Goal: Task Accomplishment & Management: Manage account settings

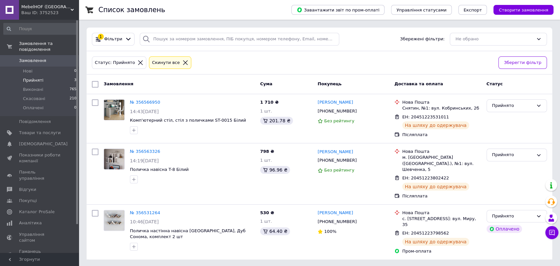
click at [29, 77] on span "Прийняті" at bounding box center [33, 80] width 20 height 6
click at [553, 234] on icon at bounding box center [551, 232] width 7 height 7
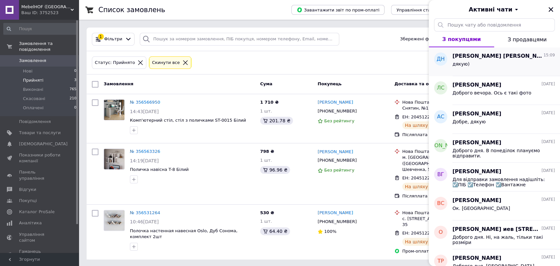
click at [508, 67] on div "дякую)" at bounding box center [503, 65] width 102 height 10
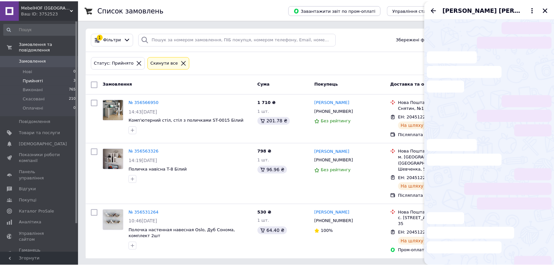
scroll to position [48, 0]
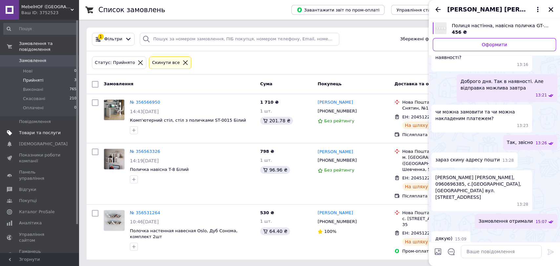
click at [33, 130] on span "Товари та послуги" at bounding box center [40, 133] width 42 height 6
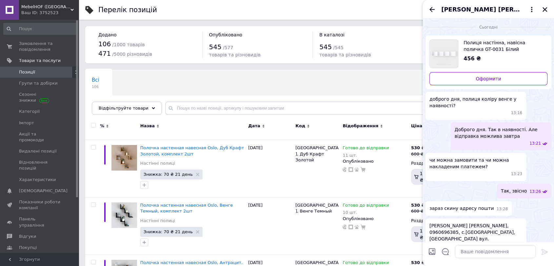
scroll to position [31, 0]
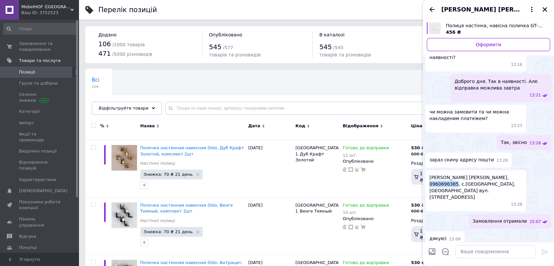
drag, startPoint x: 453, startPoint y: 186, endPoint x: 425, endPoint y: 186, distance: 28.8
click at [425, 186] on div "Сьогодні Полиця настінна, навісна поличка GT-0031 Білий 456 ₴ Оформити доброго …" at bounding box center [488, 118] width 131 height 262
copy span "0960696385"
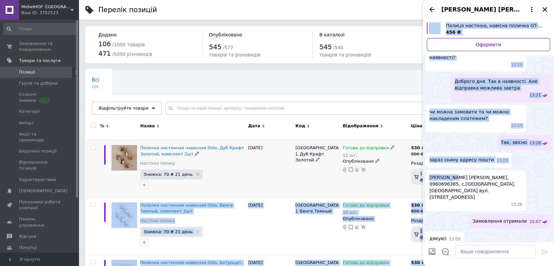
drag, startPoint x: 457, startPoint y: 176, endPoint x: 414, endPoint y: 177, distance: 42.6
copy body "42.61%, 96.30 ₴ 4 Lor Ipsumdolor Sitamet co adipisc elits Doeiusmod Tempor Inci…"
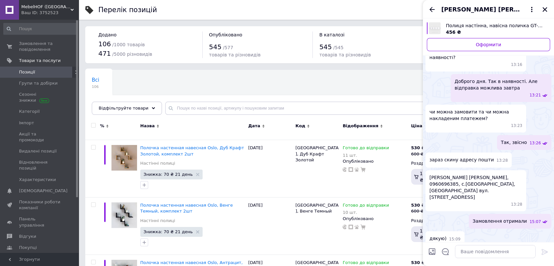
drag, startPoint x: 452, startPoint y: 181, endPoint x: 462, endPoint y: 176, distance: 11.0
click at [452, 181] on span "[PERSON_NAME] [PERSON_NAME], 0960696385, с.[GEOGRAPHIC_DATA], [GEOGRAPHIC_DATA]…" at bounding box center [475, 187] width 93 height 26
drag, startPoint x: 459, startPoint y: 176, endPoint x: 423, endPoint y: 178, distance: 36.1
click at [423, 178] on div "Сьогодні Полиця настінна, навісна поличка GT-0031 Білий 456 ₴ Оформити доброго …" at bounding box center [488, 118] width 131 height 262
copy span "[PERSON_NAME]"
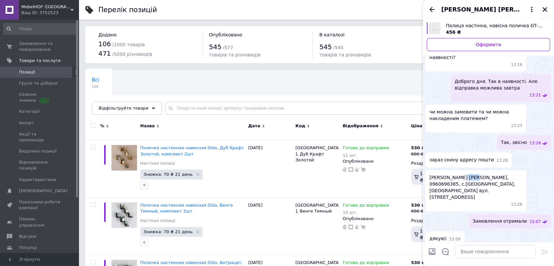
drag, startPoint x: 474, startPoint y: 179, endPoint x: 460, endPoint y: 179, distance: 13.8
click at [461, 179] on span "[PERSON_NAME] [PERSON_NAME], 0960696385, с.[GEOGRAPHIC_DATA], [GEOGRAPHIC_DATA]…" at bounding box center [475, 187] width 93 height 26
copy span "[PERSON_NAME]"
drag, startPoint x: 476, startPoint y: 185, endPoint x: 460, endPoint y: 185, distance: 15.4
click at [460, 185] on span "[PERSON_NAME] [PERSON_NAME], 0960696385, с.[GEOGRAPHIC_DATA], [GEOGRAPHIC_DATA]…" at bounding box center [475, 187] width 93 height 26
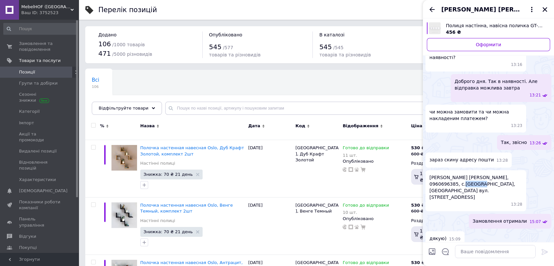
copy span "Гусятин"
drag, startPoint x: 501, startPoint y: 176, endPoint x: 474, endPoint y: 178, distance: 27.6
click at [474, 178] on span "[PERSON_NAME] [PERSON_NAME], 0960696385, с.[GEOGRAPHIC_DATA], [GEOGRAPHIC_DATA]…" at bounding box center [475, 187] width 93 height 26
copy span "[PERSON_NAME],"
drag, startPoint x: 481, startPoint y: 192, endPoint x: 459, endPoint y: 193, distance: 22.3
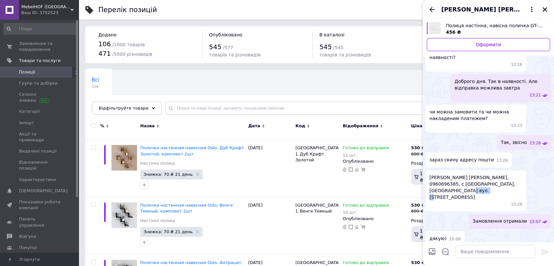
click at [459, 193] on span "[PERSON_NAME] [PERSON_NAME], 0960696385, с.[GEOGRAPHIC_DATA], [GEOGRAPHIC_DATA]…" at bounding box center [475, 187] width 93 height 26
copy span "Центральн"
drag, startPoint x: 493, startPoint y: 192, endPoint x: 455, endPoint y: 184, distance: 38.4
click at [455, 184] on span "[PERSON_NAME] [PERSON_NAME], 0960696385, с.[GEOGRAPHIC_DATA], [GEOGRAPHIC_DATA]…" at bounding box center [475, 187] width 93 height 26
copy span "с.Гусятин, [GEOGRAPHIC_DATA] вул. [STREET_ADDRESS]"
